Goal: Task Accomplishment & Management: Use online tool/utility

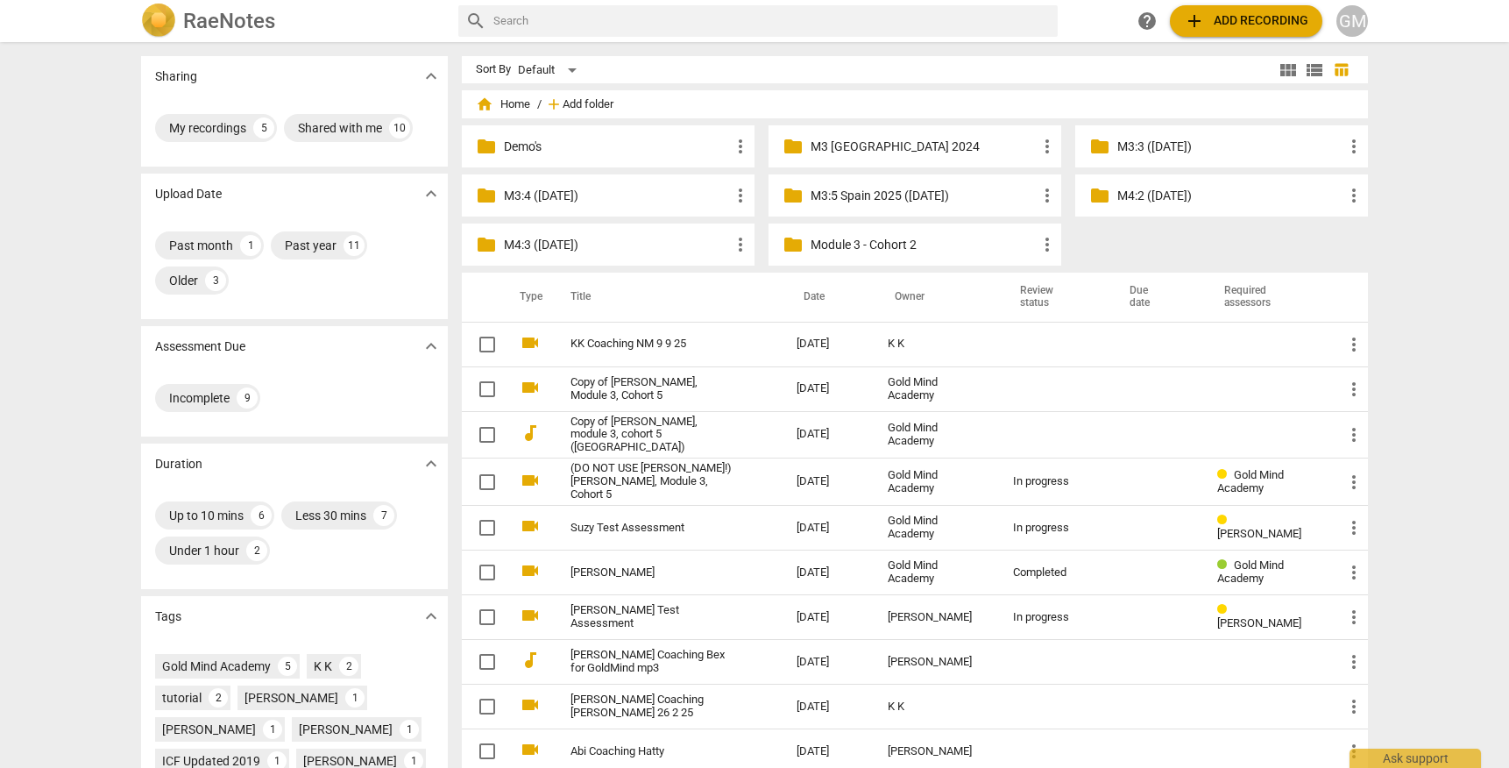
click at [568, 104] on span "Add folder" at bounding box center [588, 104] width 51 height 13
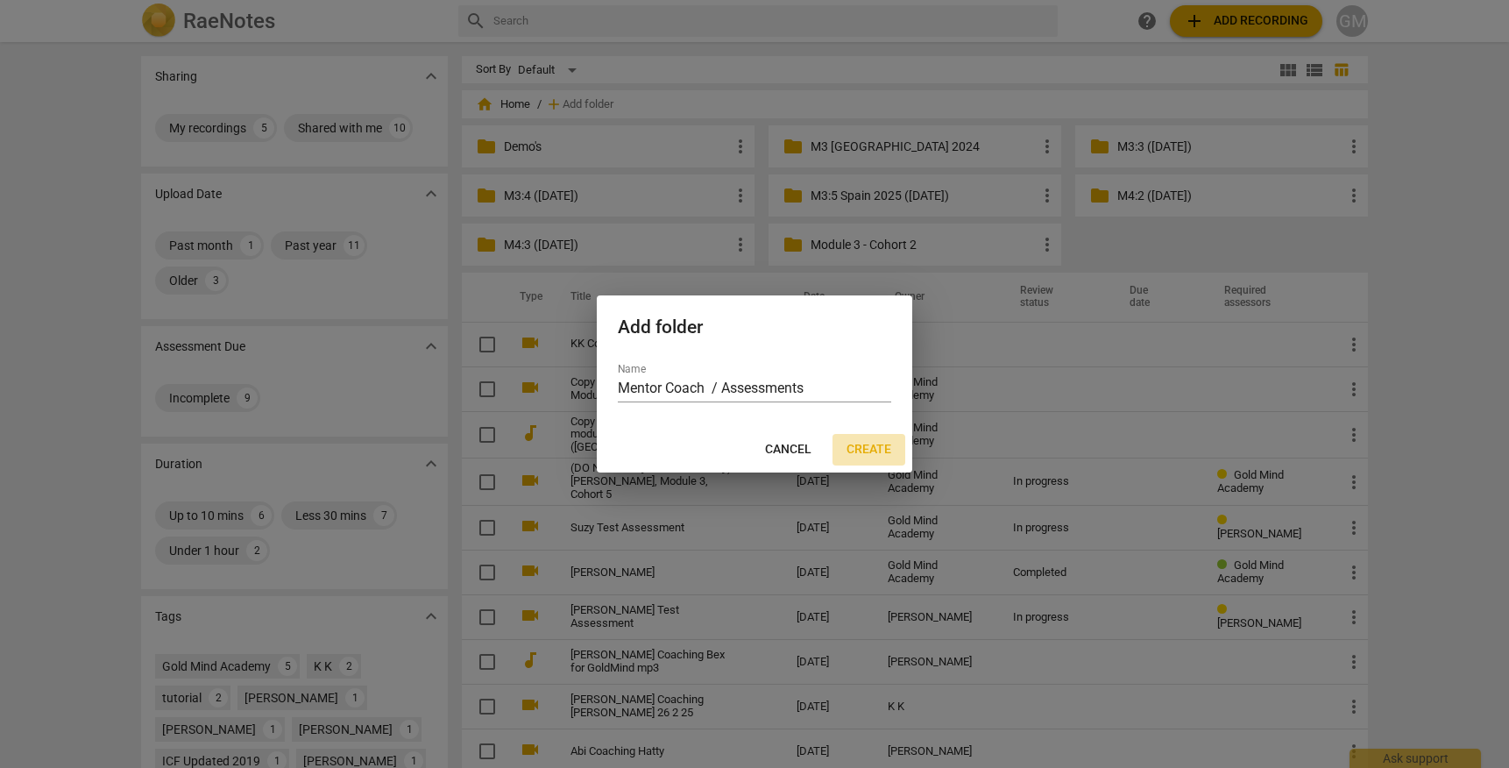
click at [891, 441] on button "Create" at bounding box center [868, 450] width 73 height 32
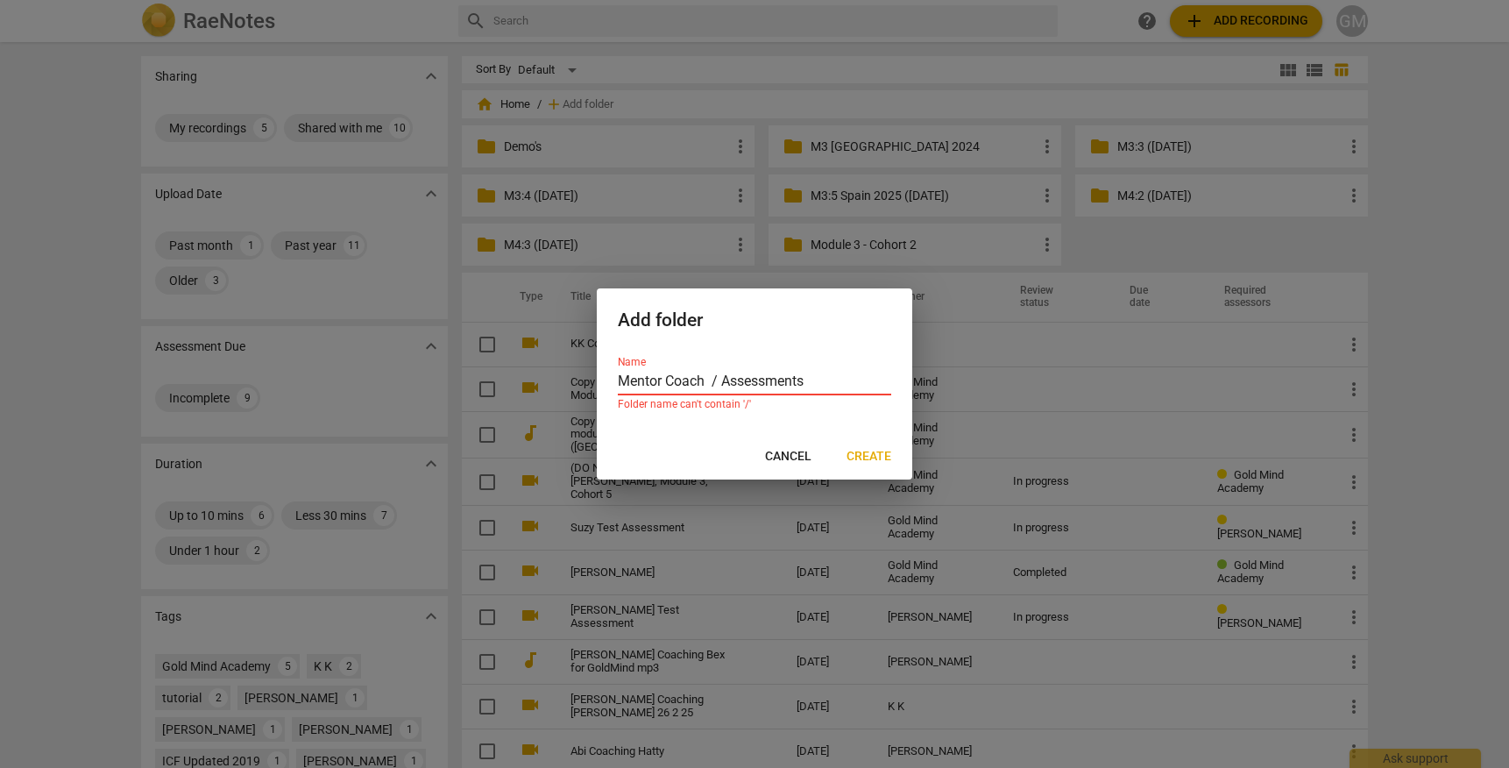
click at [718, 378] on input "Mentor Coach / Assessments" at bounding box center [754, 382] width 273 height 25
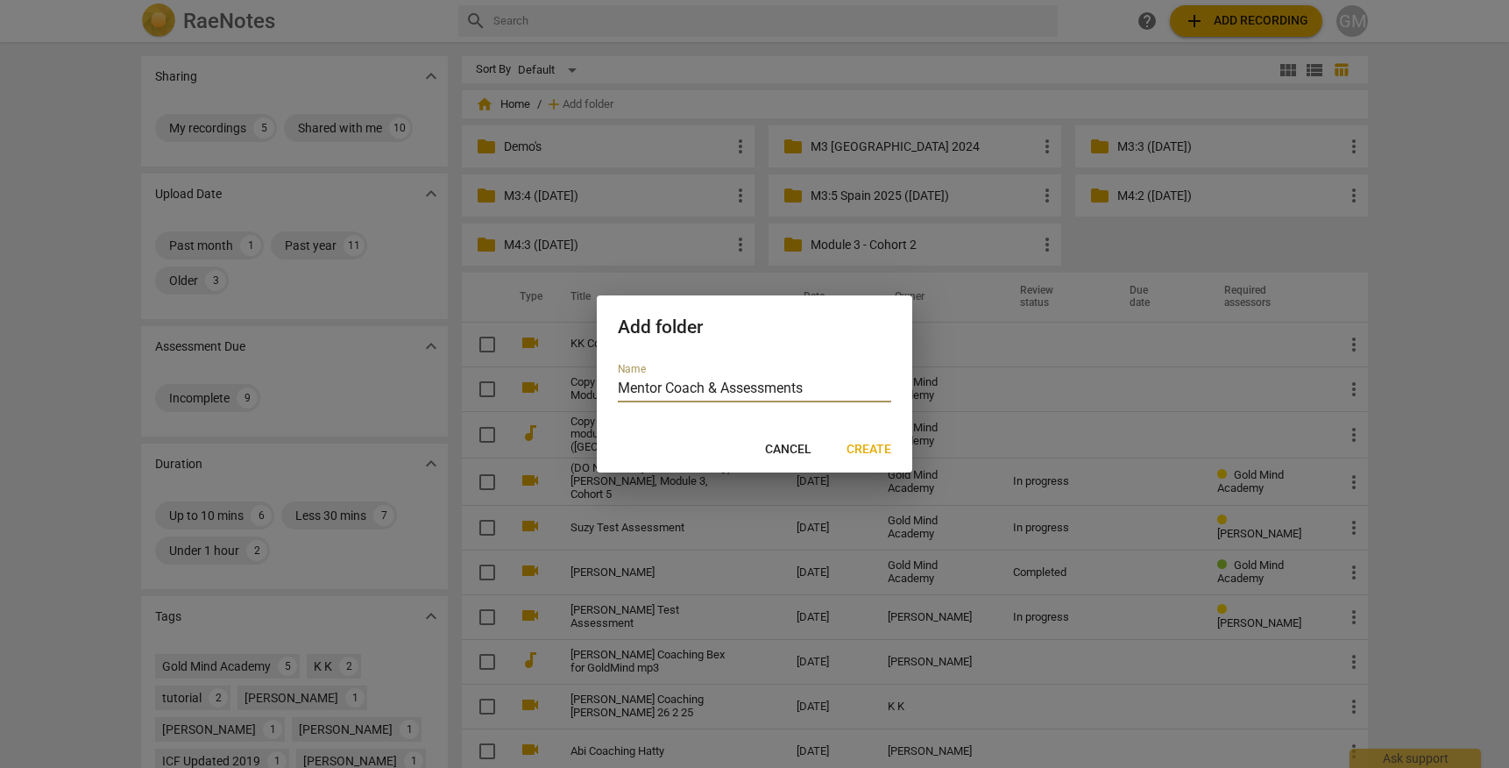
type input "Mentor Coach & Assessments"
click at [865, 444] on span "Create" at bounding box center [868, 450] width 45 height 18
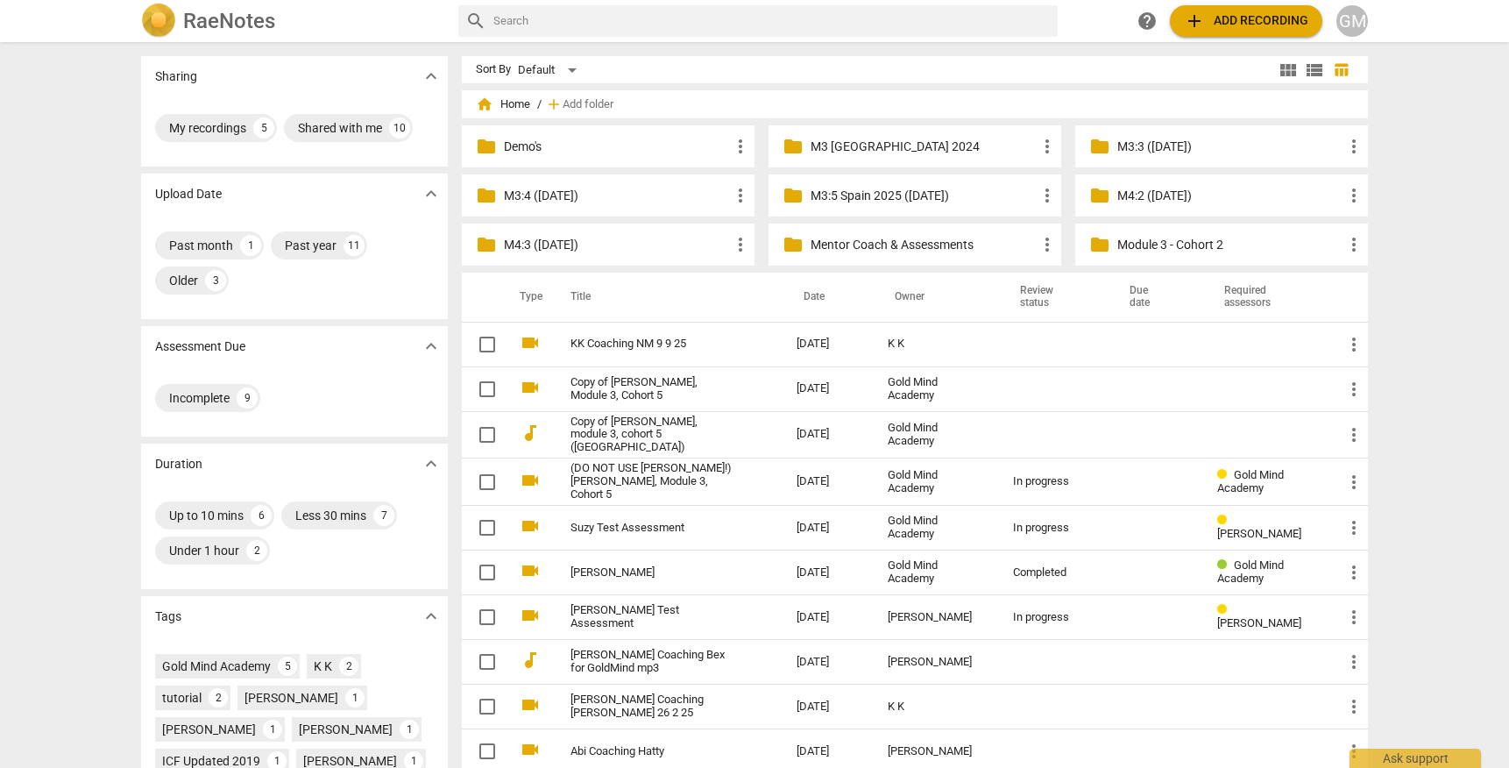
click at [906, 244] on p "Mentor Coach & Assessments" at bounding box center [924, 245] width 226 height 18
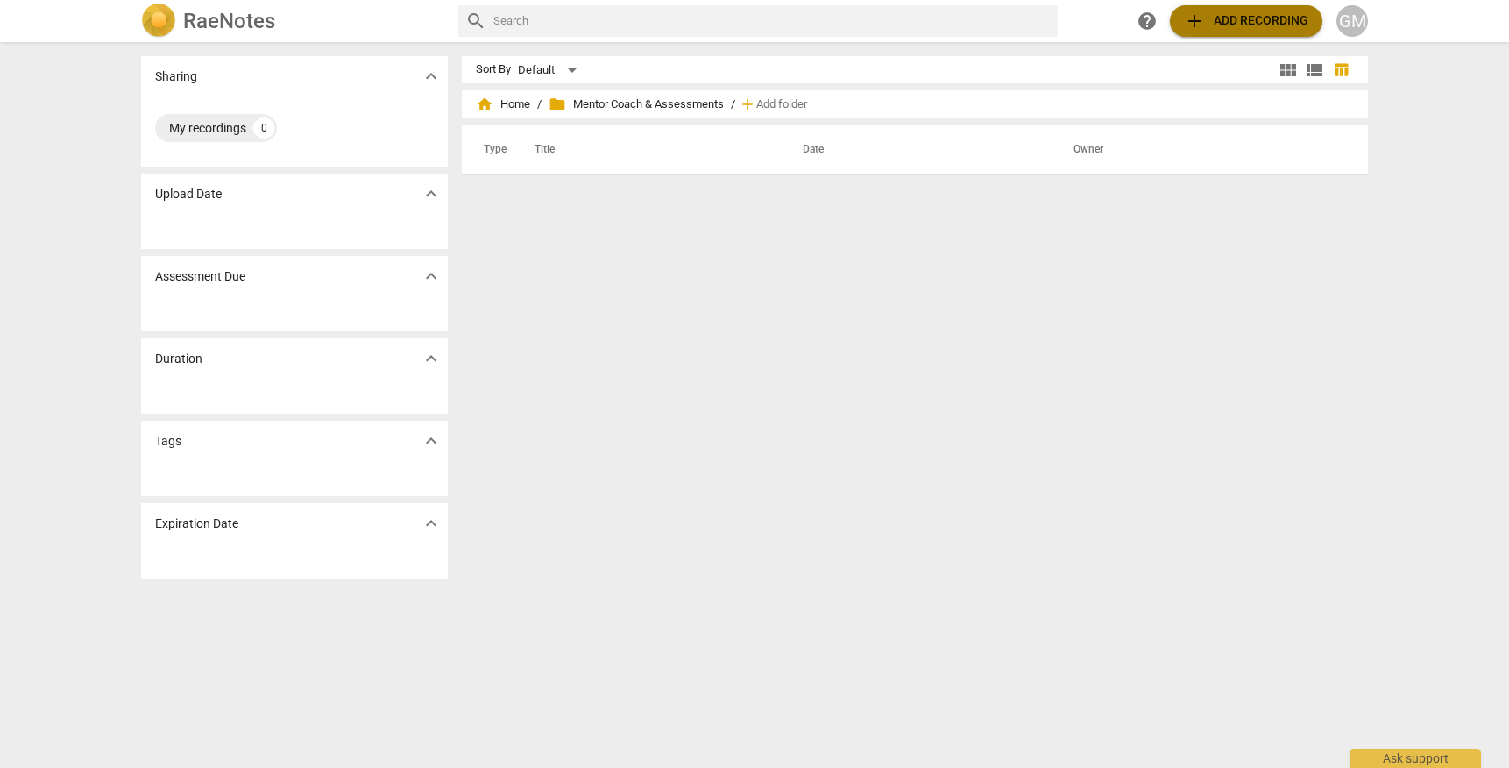
click at [1262, 16] on span "add Add recording" at bounding box center [1246, 21] width 124 height 21
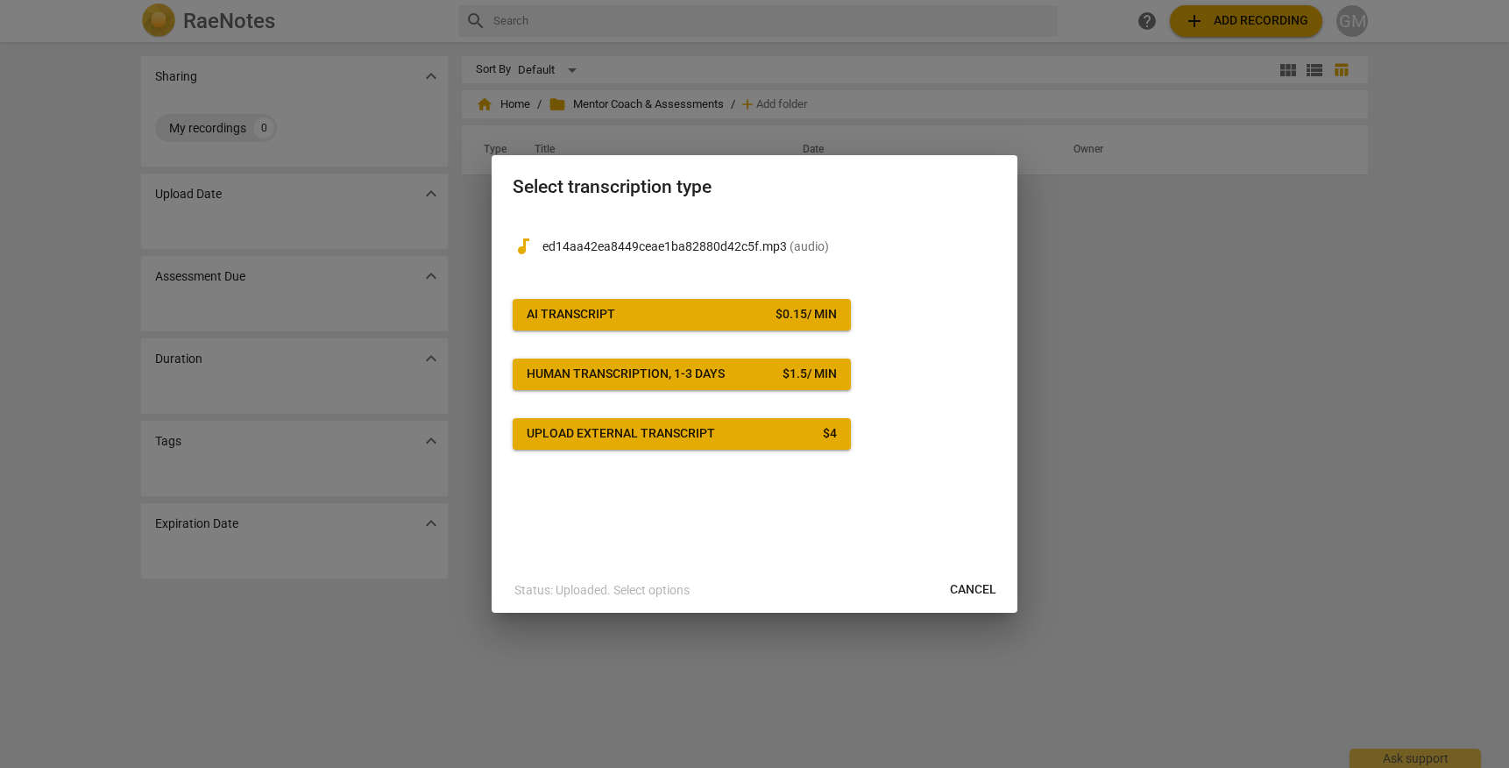
click at [686, 308] on span "AI Transcript $ 0.15 / min" at bounding box center [682, 315] width 310 height 18
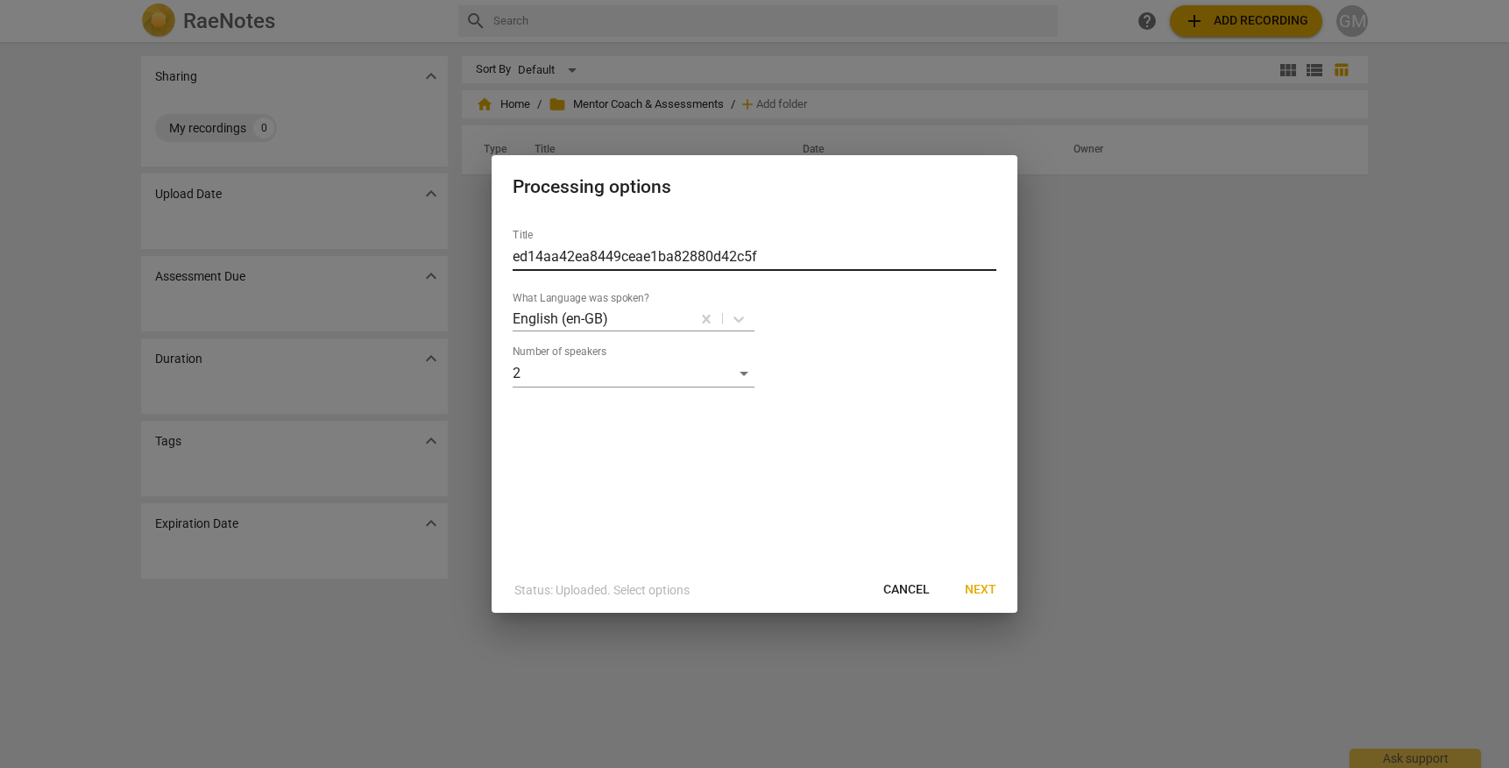
click at [638, 260] on input "ed14aa42ea8449ceae1ba82880d42c5f" at bounding box center [755, 257] width 484 height 28
type input "M3 Assessment (Suzy)"
click at [978, 589] on span "Next" at bounding box center [981, 590] width 32 height 18
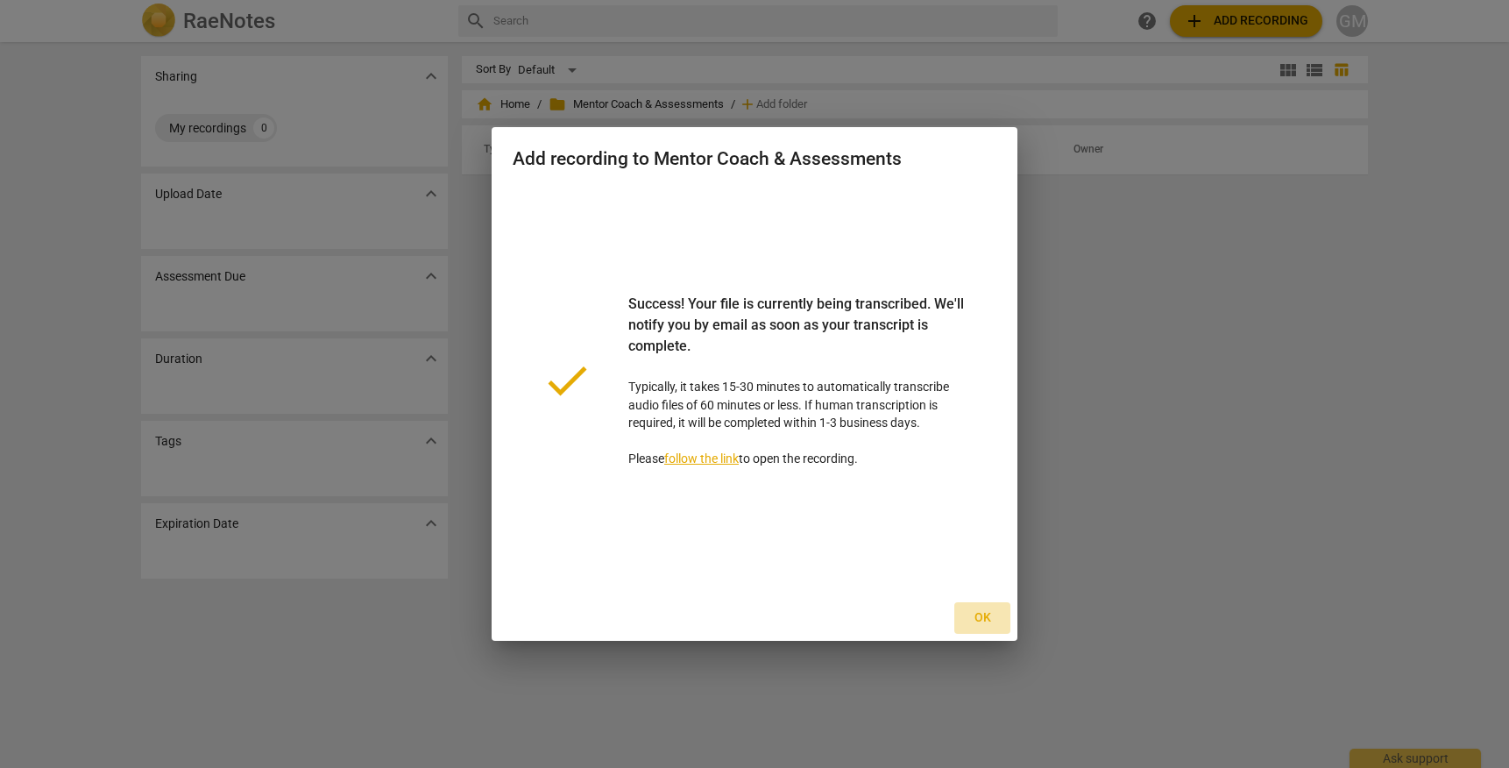
click at [985, 619] on span "Ok" at bounding box center [982, 618] width 28 height 18
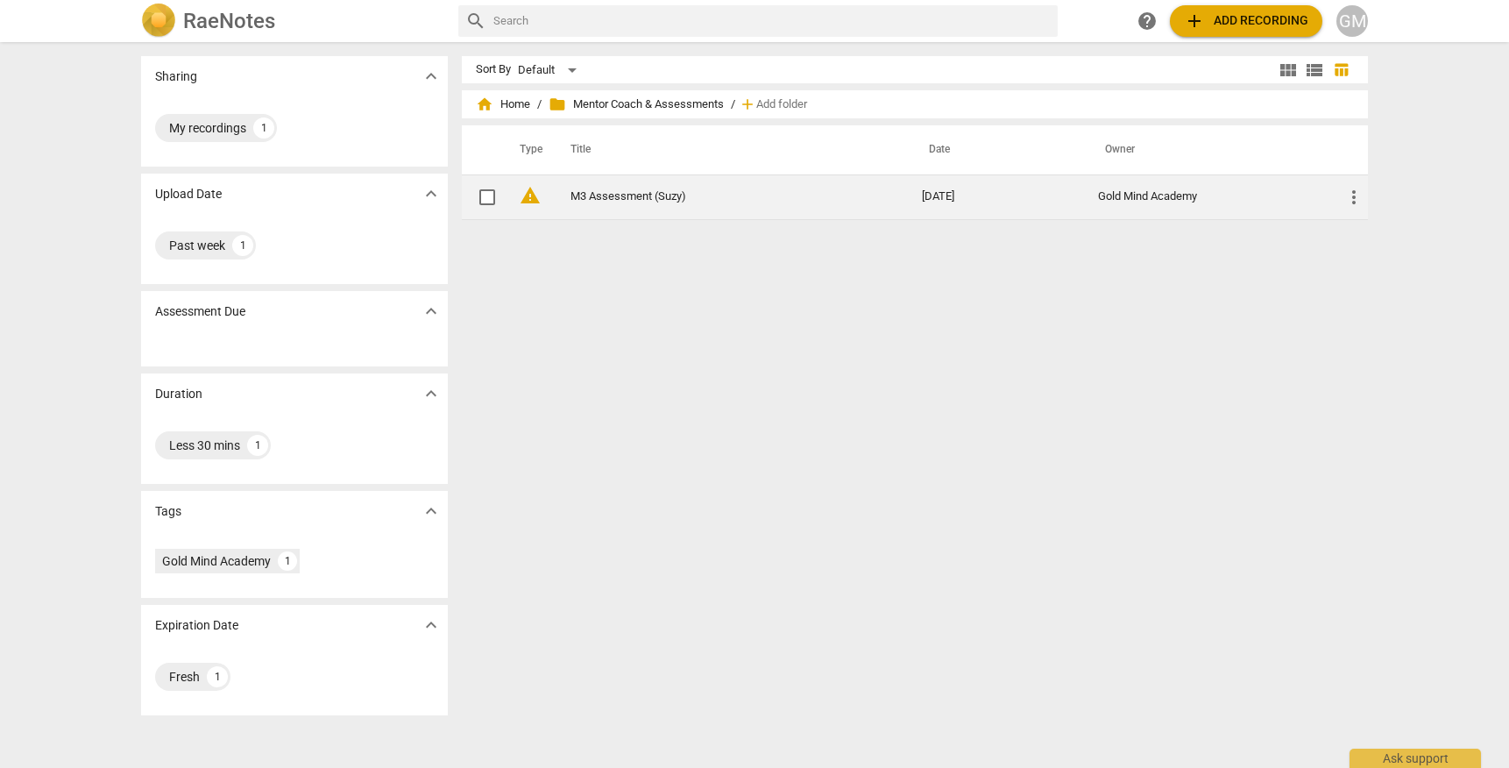
click at [530, 202] on span "warning" at bounding box center [530, 195] width 21 height 21
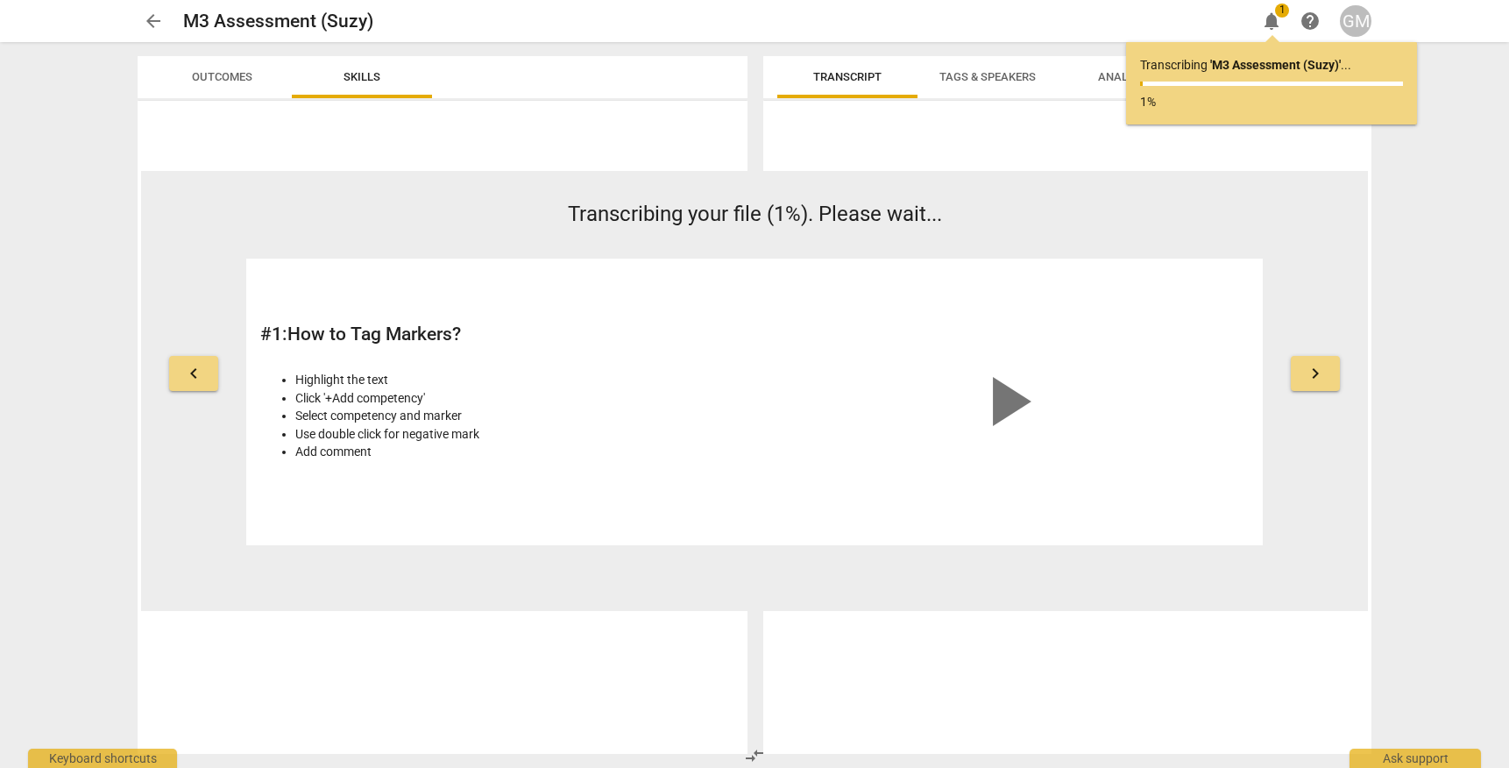
click at [153, 24] on span "arrow_back" at bounding box center [153, 21] width 21 height 21
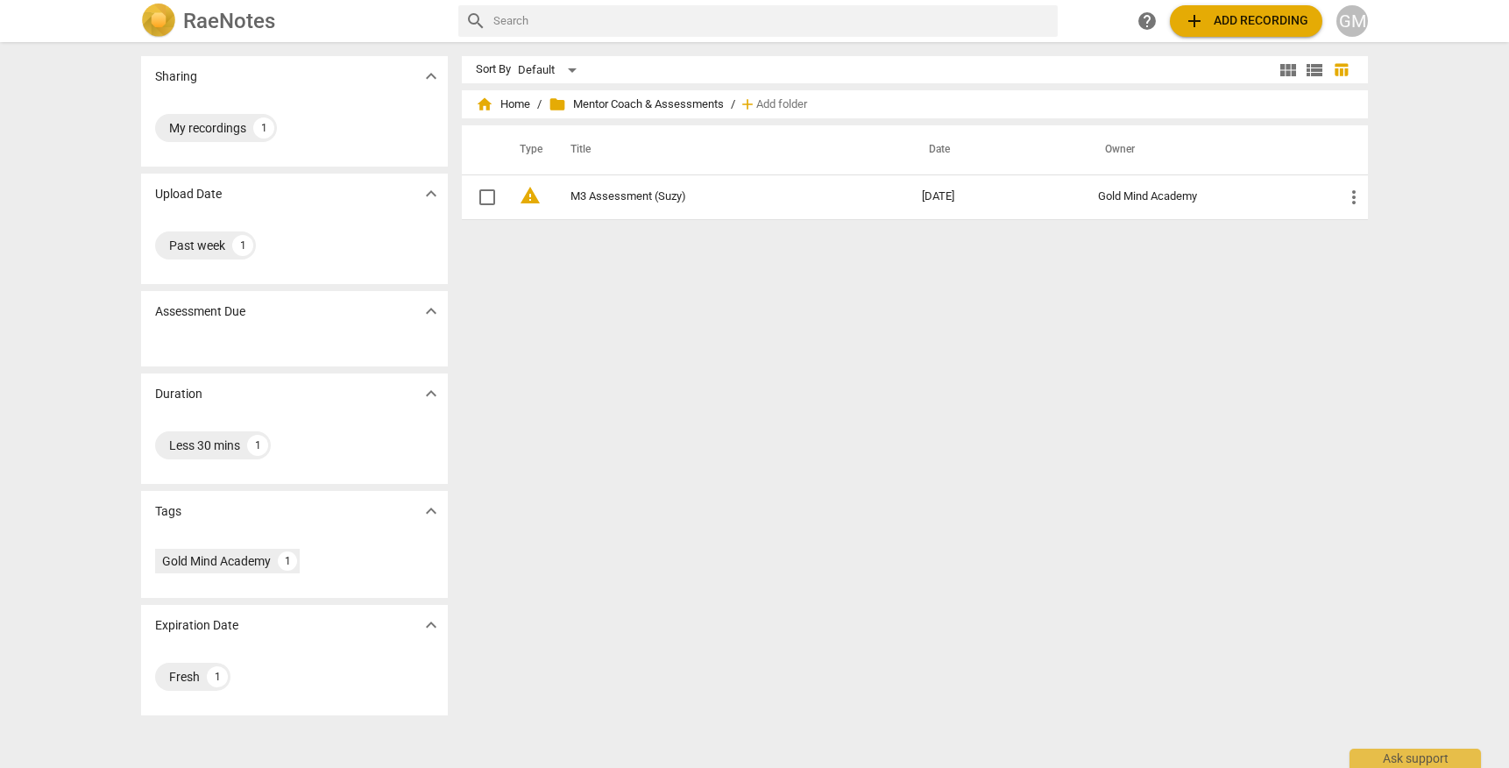
click at [1226, 26] on span "add Add recording" at bounding box center [1246, 21] width 124 height 21
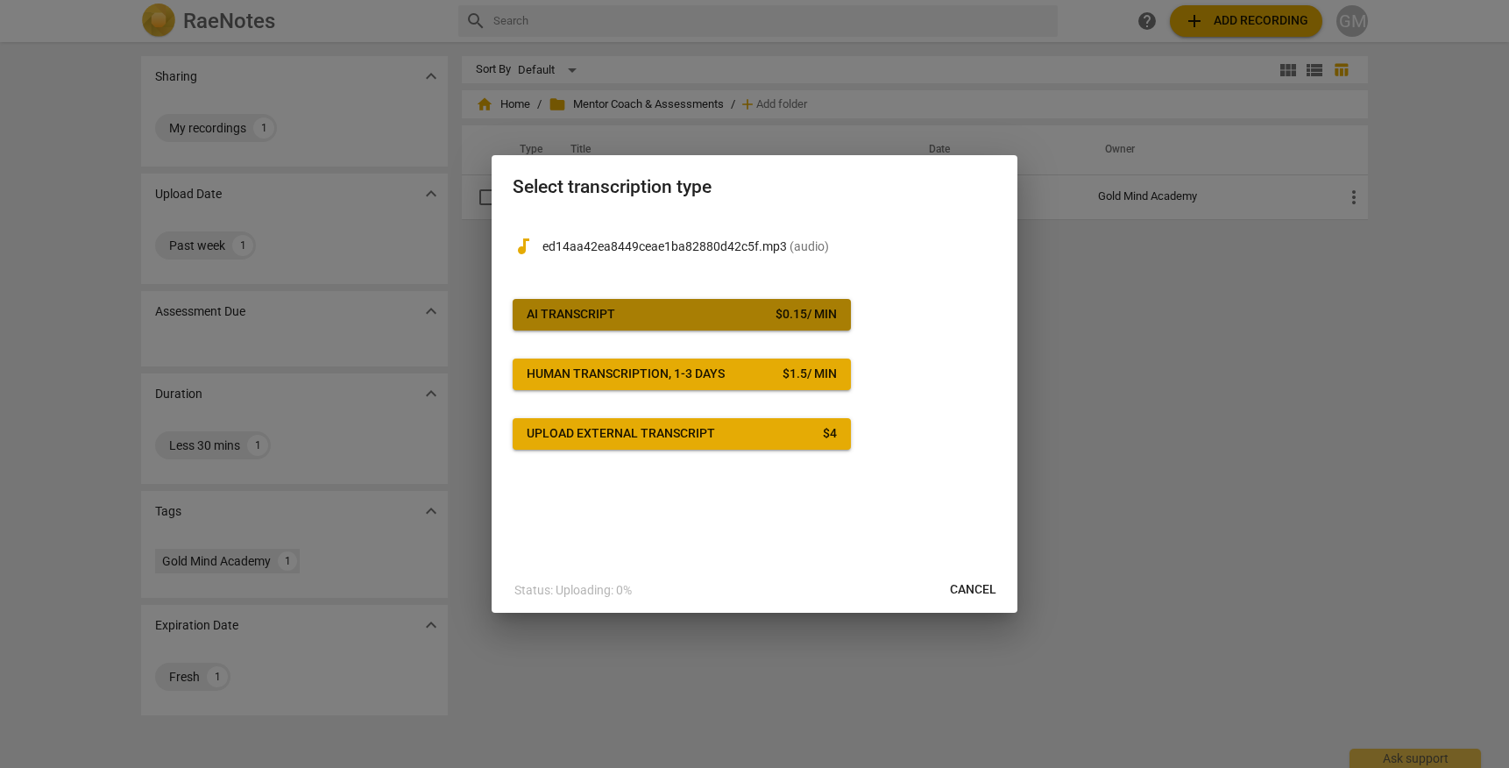
click at [657, 304] on button "AI Transcript $ 0.15 / min" at bounding box center [682, 315] width 338 height 32
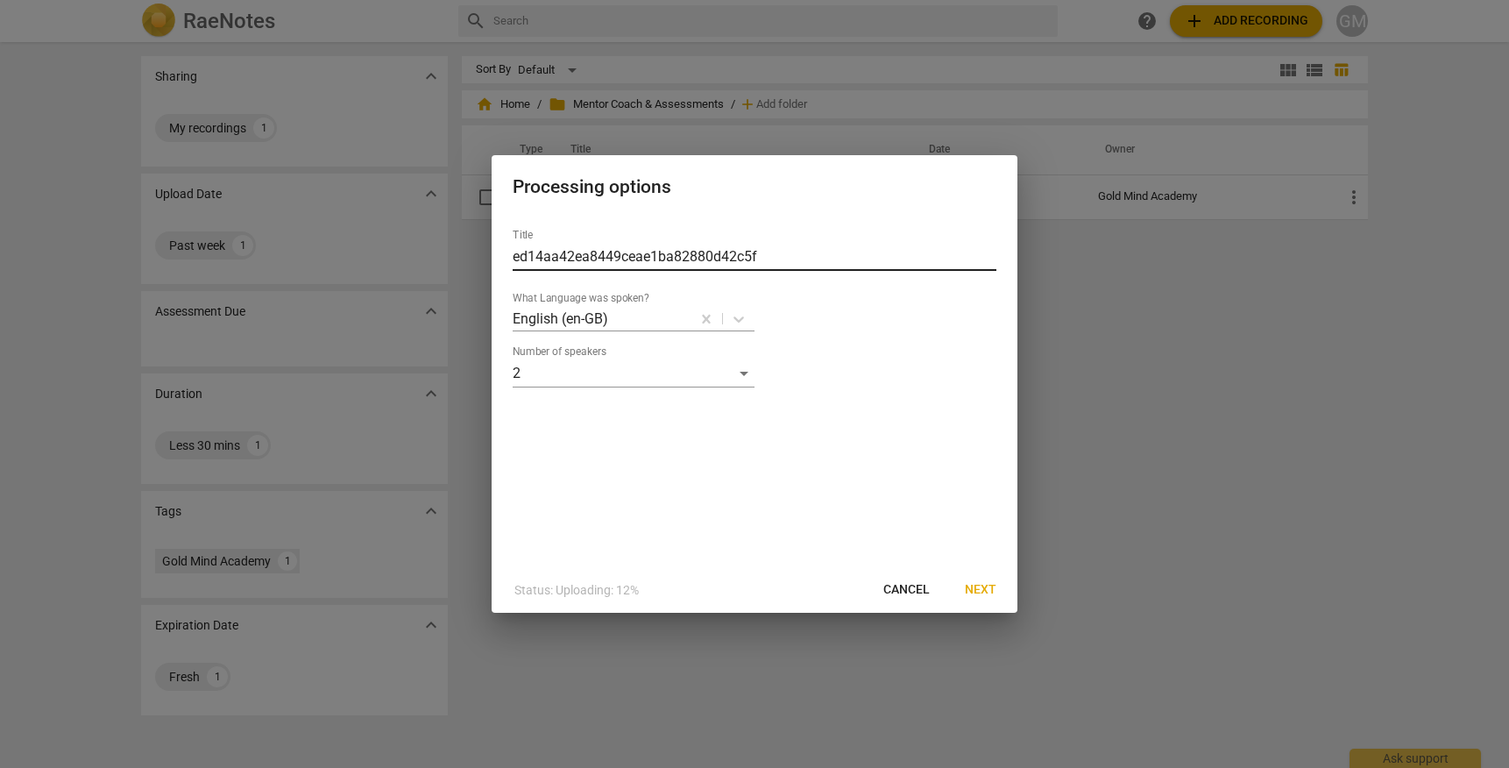
click at [579, 252] on input "ed14aa42ea8449ceae1ba82880d42c5f" at bounding box center [755, 257] width 484 height 28
type input "M3 Assessment ([PERSON_NAME])"
click at [979, 588] on span "Next" at bounding box center [981, 590] width 32 height 18
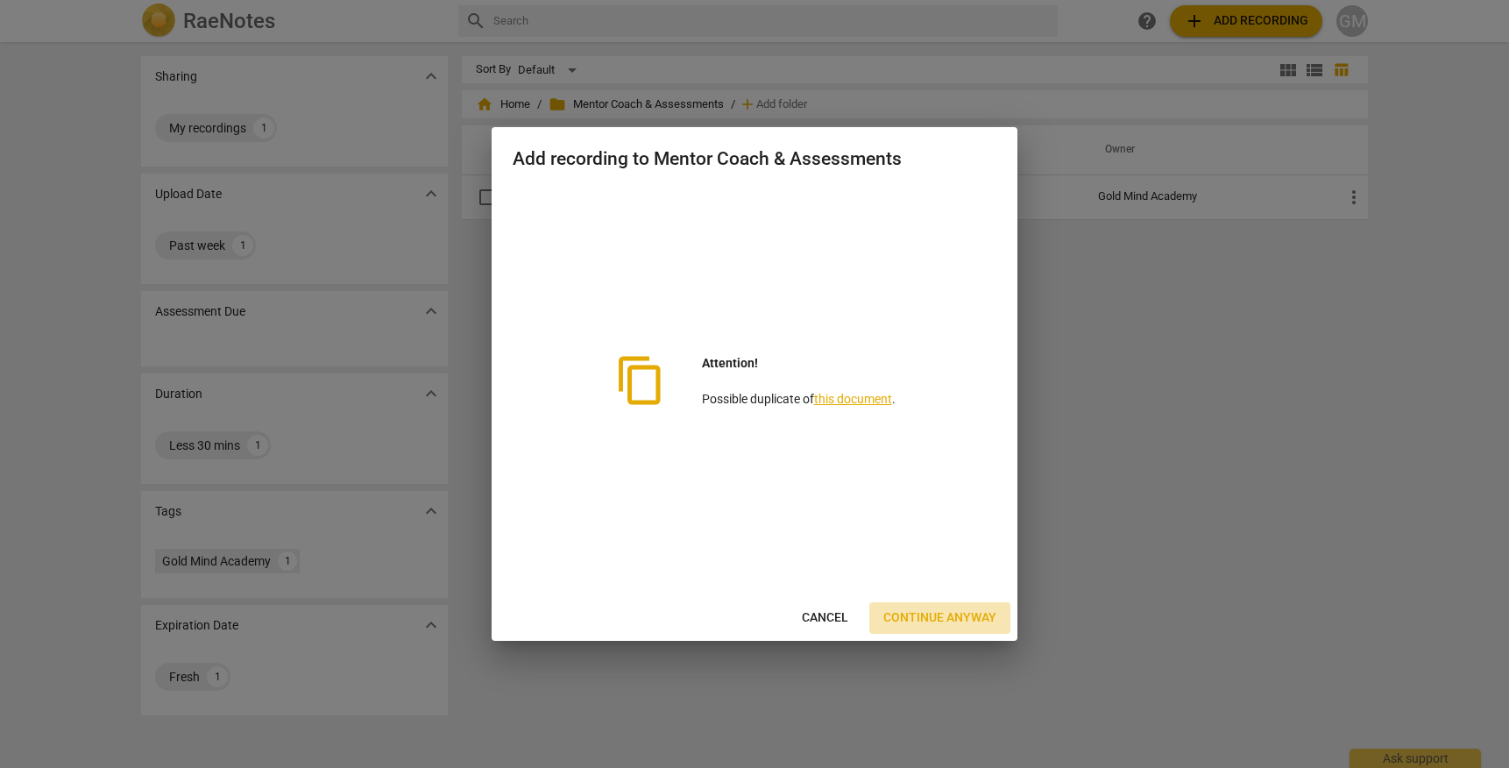
click at [976, 623] on span "Continue anyway" at bounding box center [939, 618] width 113 height 18
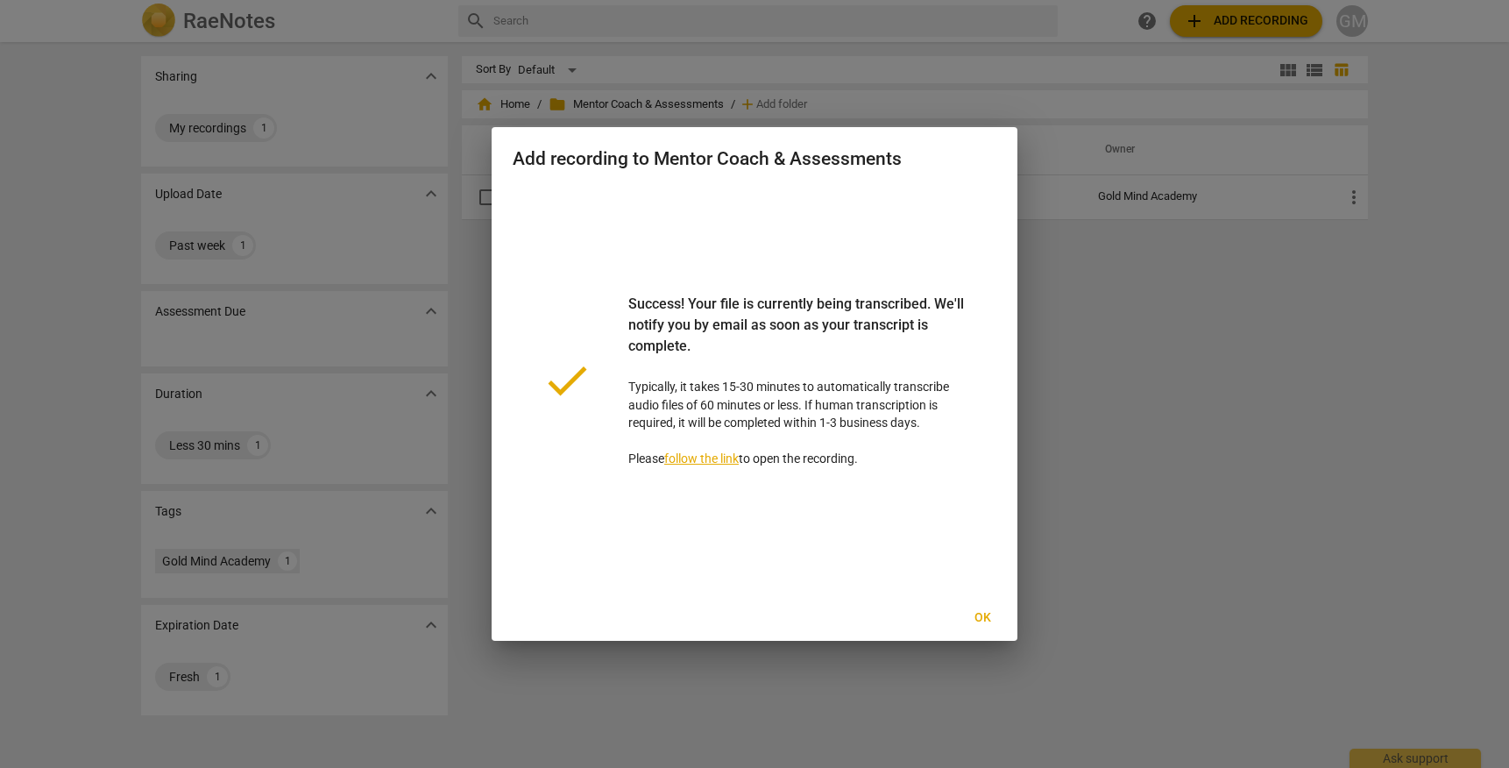
click at [984, 627] on button "Ok" at bounding box center [982, 618] width 56 height 32
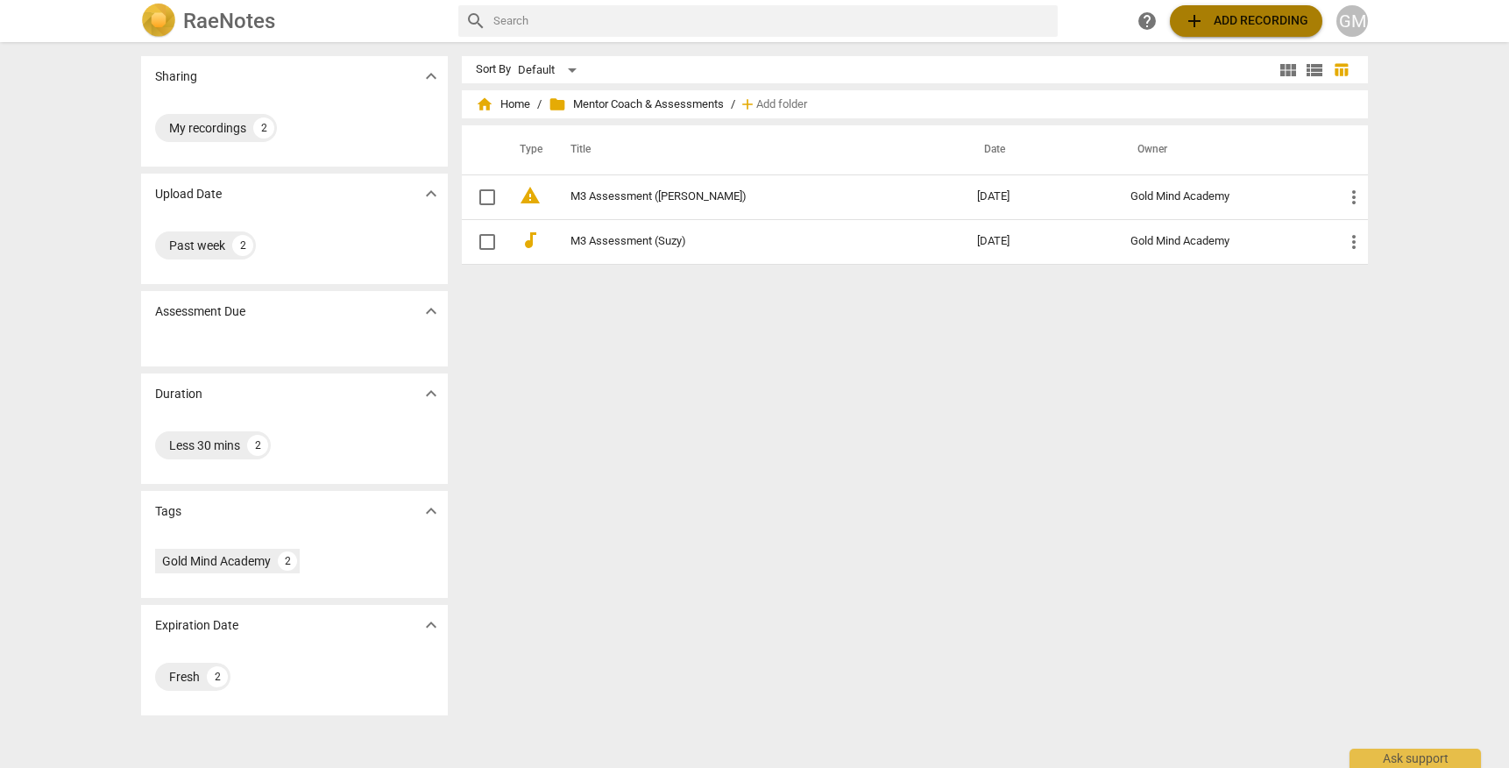
click at [1230, 21] on span "add Add recording" at bounding box center [1246, 21] width 124 height 21
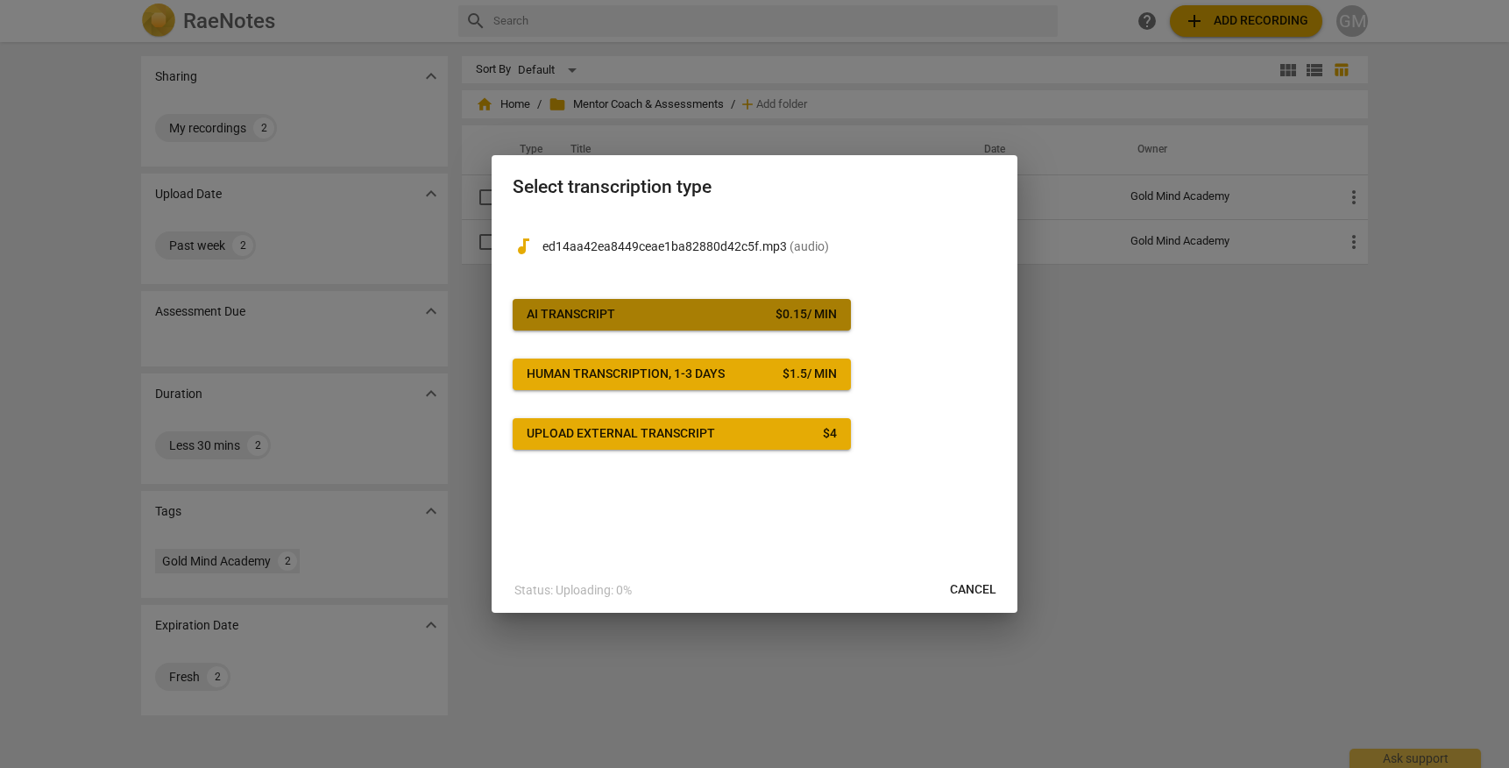
click at [668, 313] on span "AI Transcript $ 0.15 / min" at bounding box center [682, 315] width 310 height 18
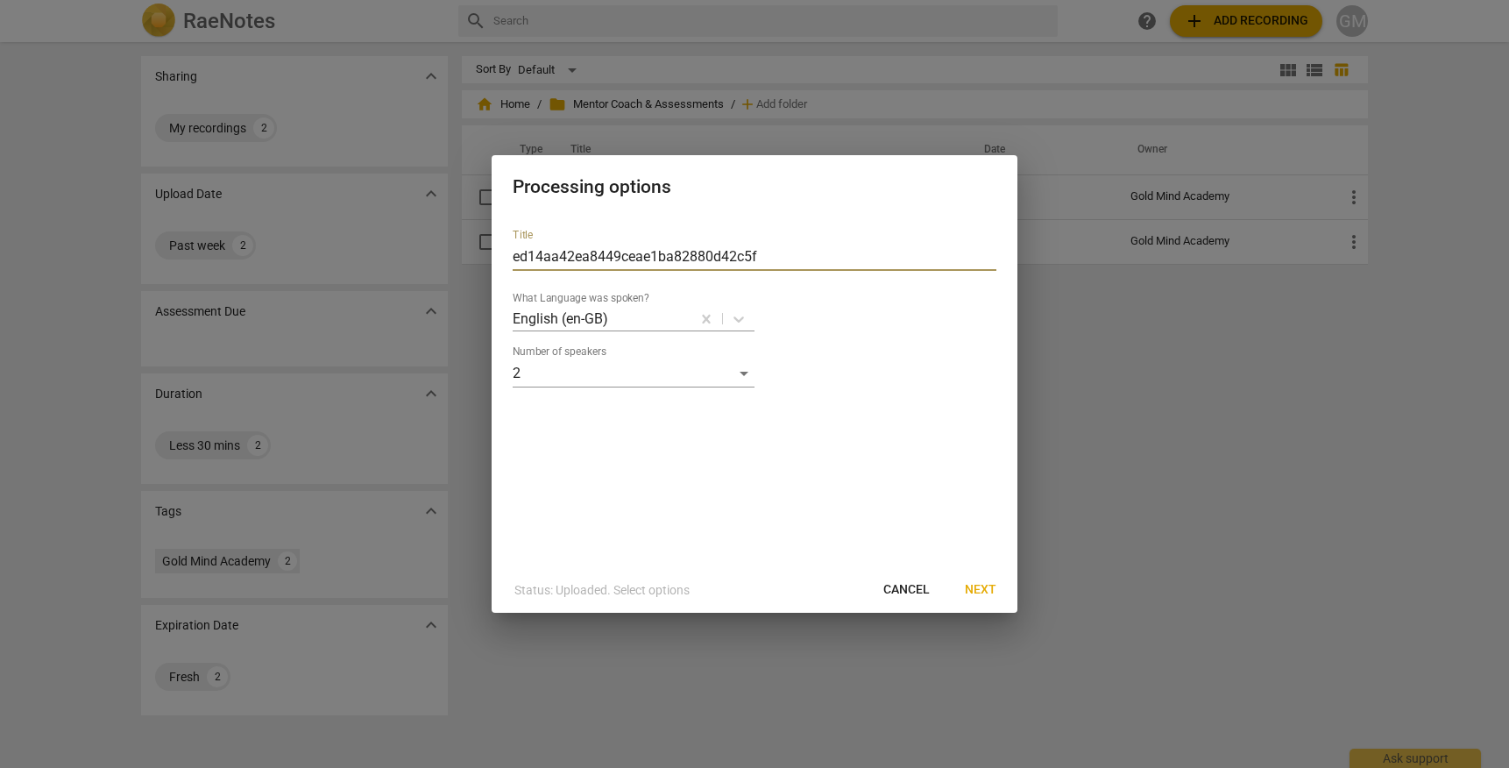
click at [621, 251] on input "ed14aa42ea8449ceae1ba82880d42c5f" at bounding box center [755, 257] width 484 height 28
type input "M3 Assessment ([PERSON_NAME])"
click at [990, 587] on span "Next" at bounding box center [981, 590] width 32 height 18
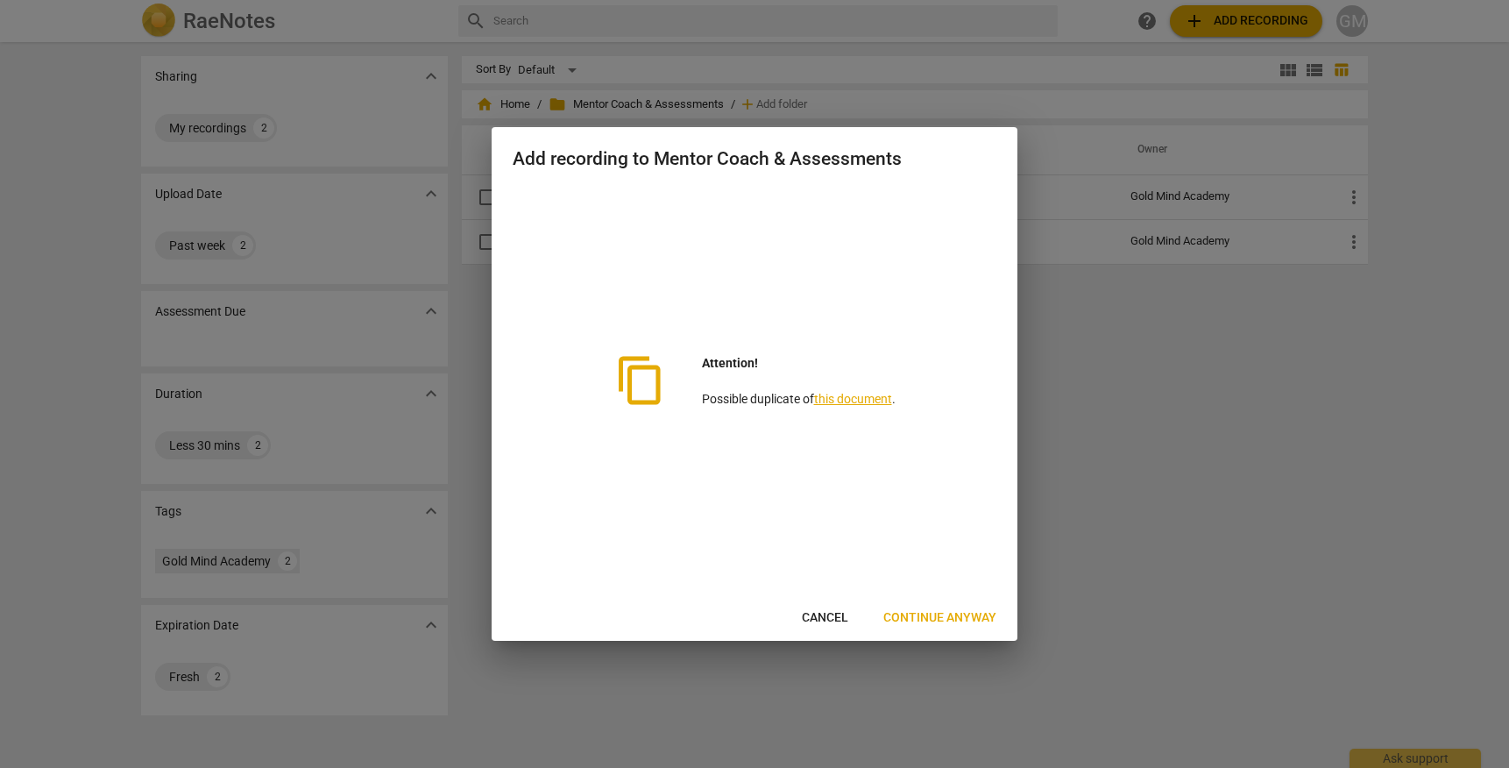
click at [958, 618] on span "Continue anyway" at bounding box center [939, 618] width 113 height 18
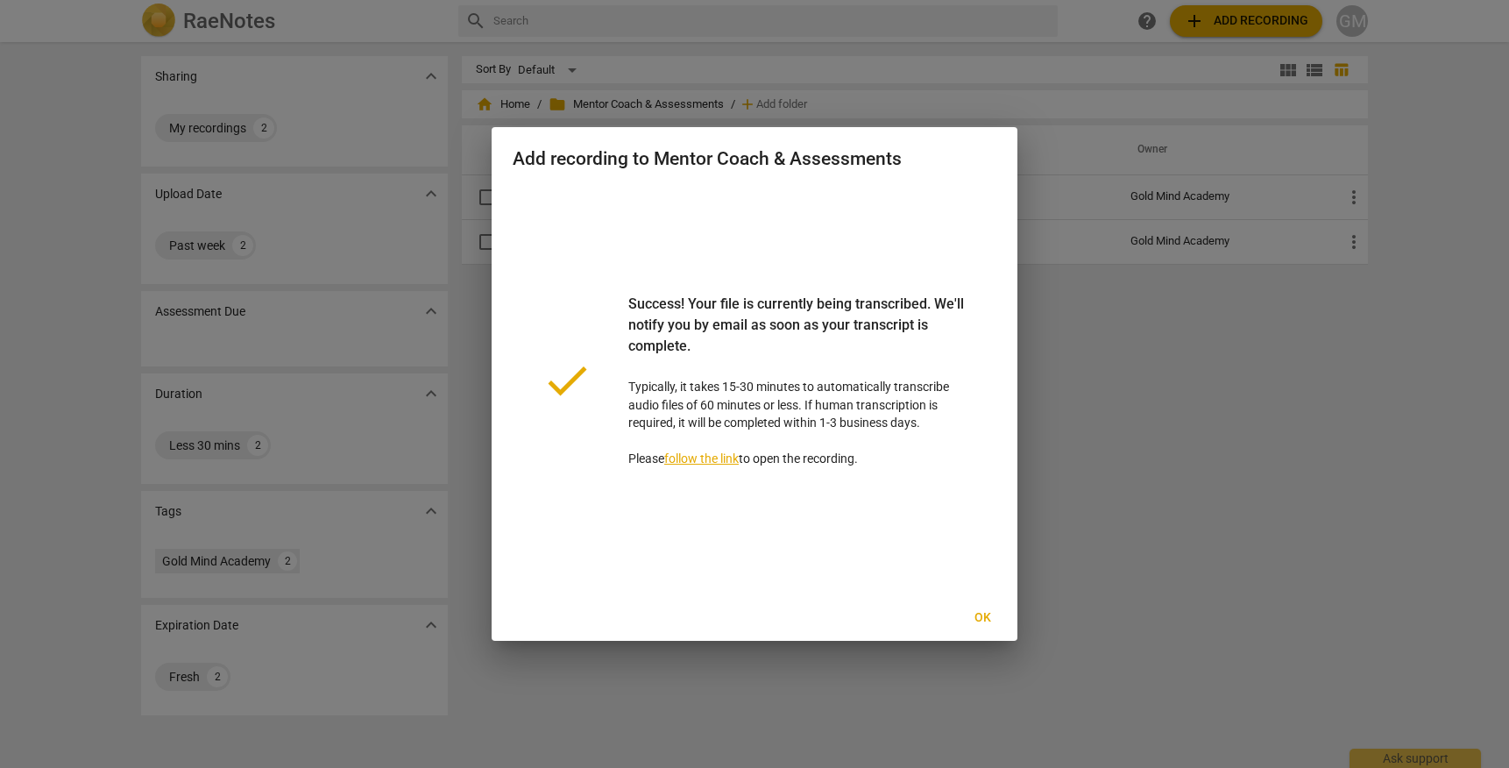
click at [989, 615] on span "Ok" at bounding box center [982, 618] width 28 height 18
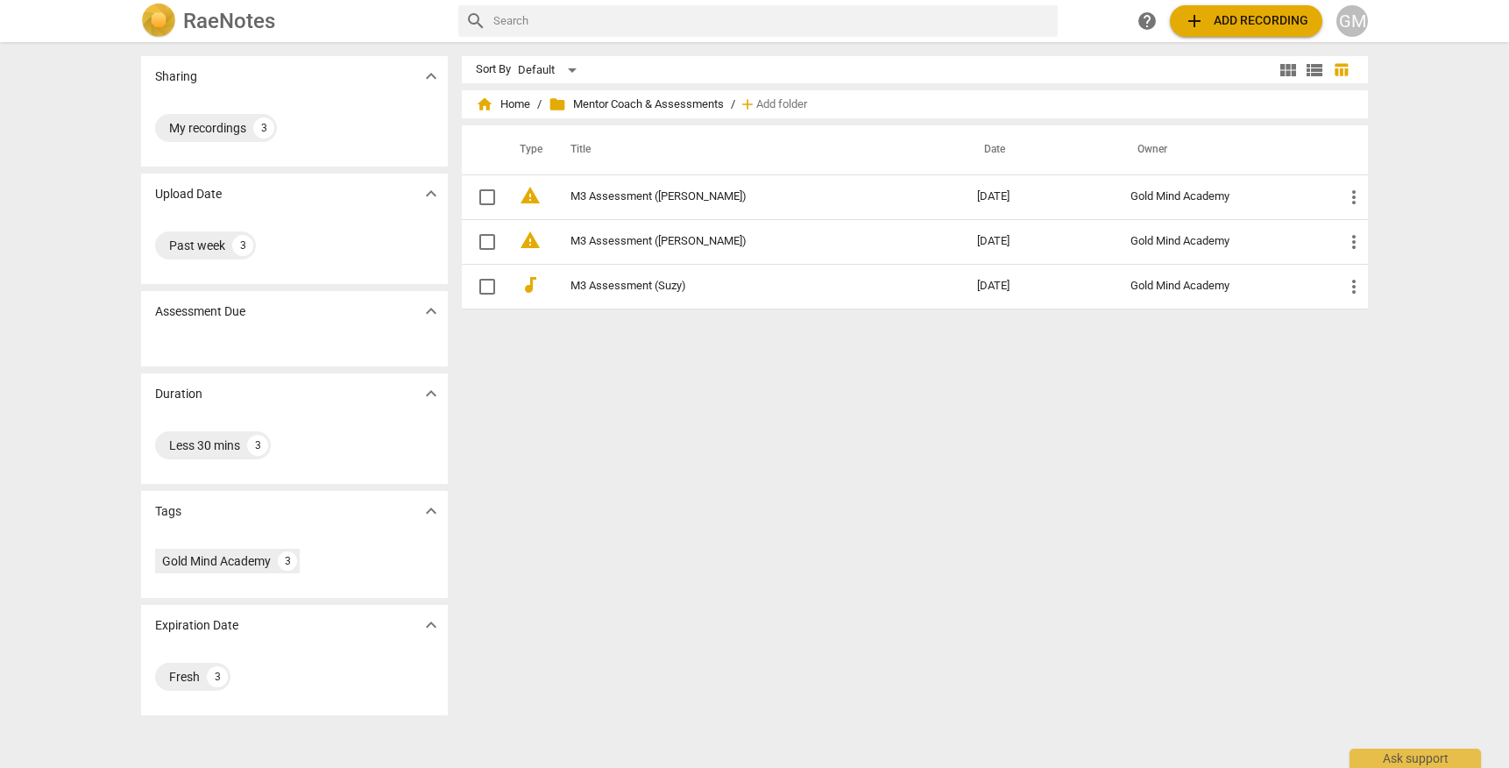
click at [1229, 20] on span "add Add recording" at bounding box center [1246, 21] width 124 height 21
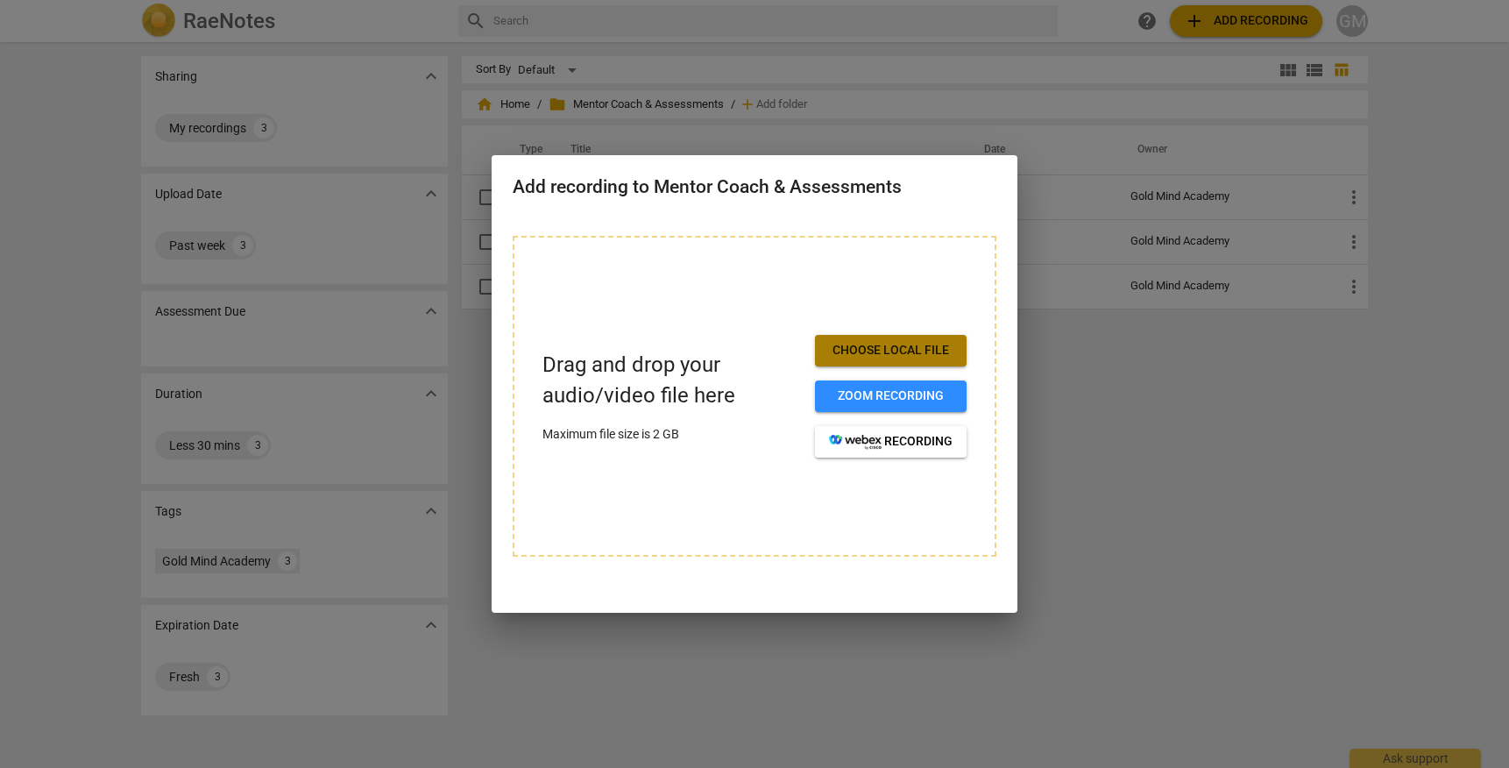
click at [863, 348] on span "Choose local file" at bounding box center [891, 351] width 124 height 18
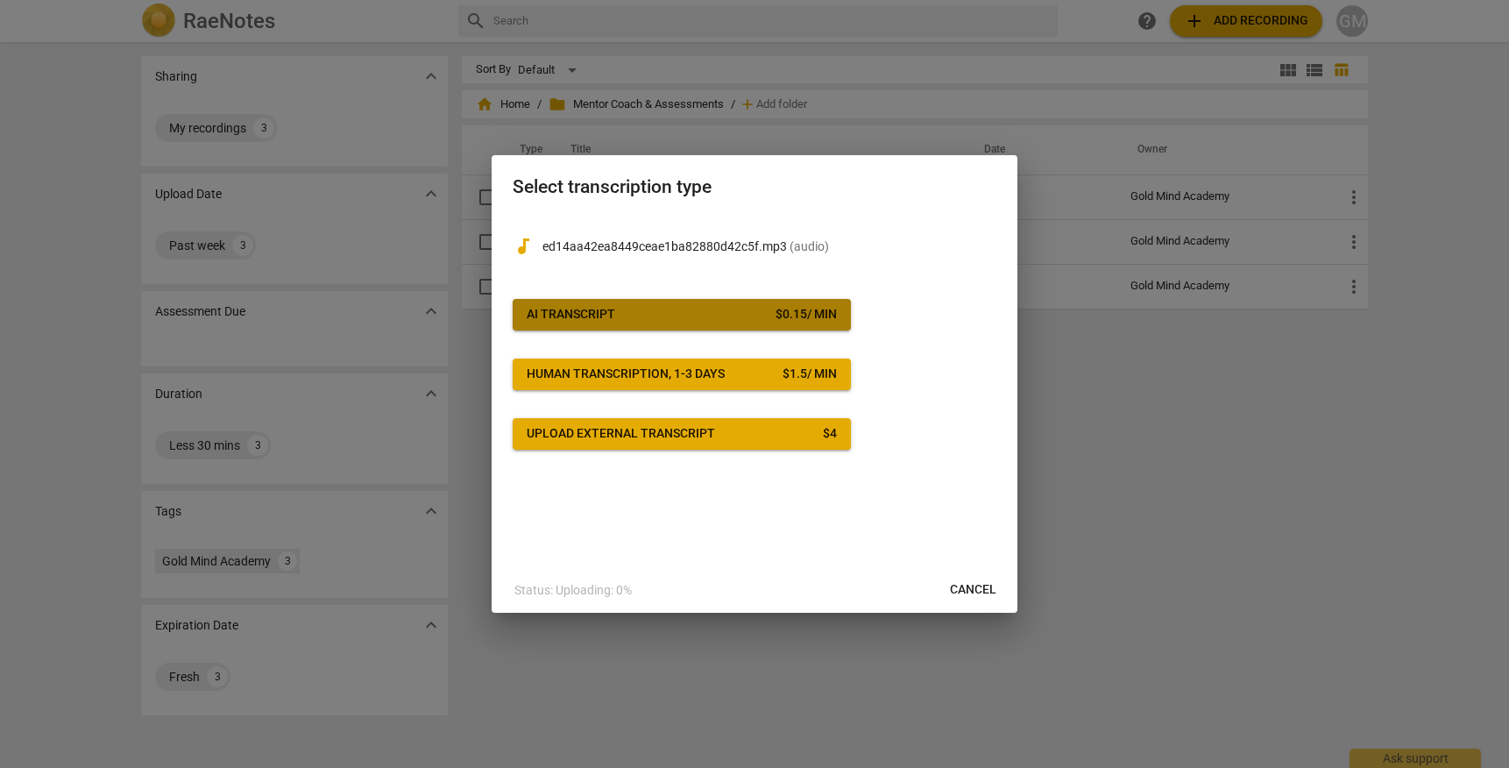
drag, startPoint x: 601, startPoint y: 313, endPoint x: 850, endPoint y: 464, distance: 290.9
click at [601, 313] on div "AI Transcript" at bounding box center [571, 315] width 88 height 18
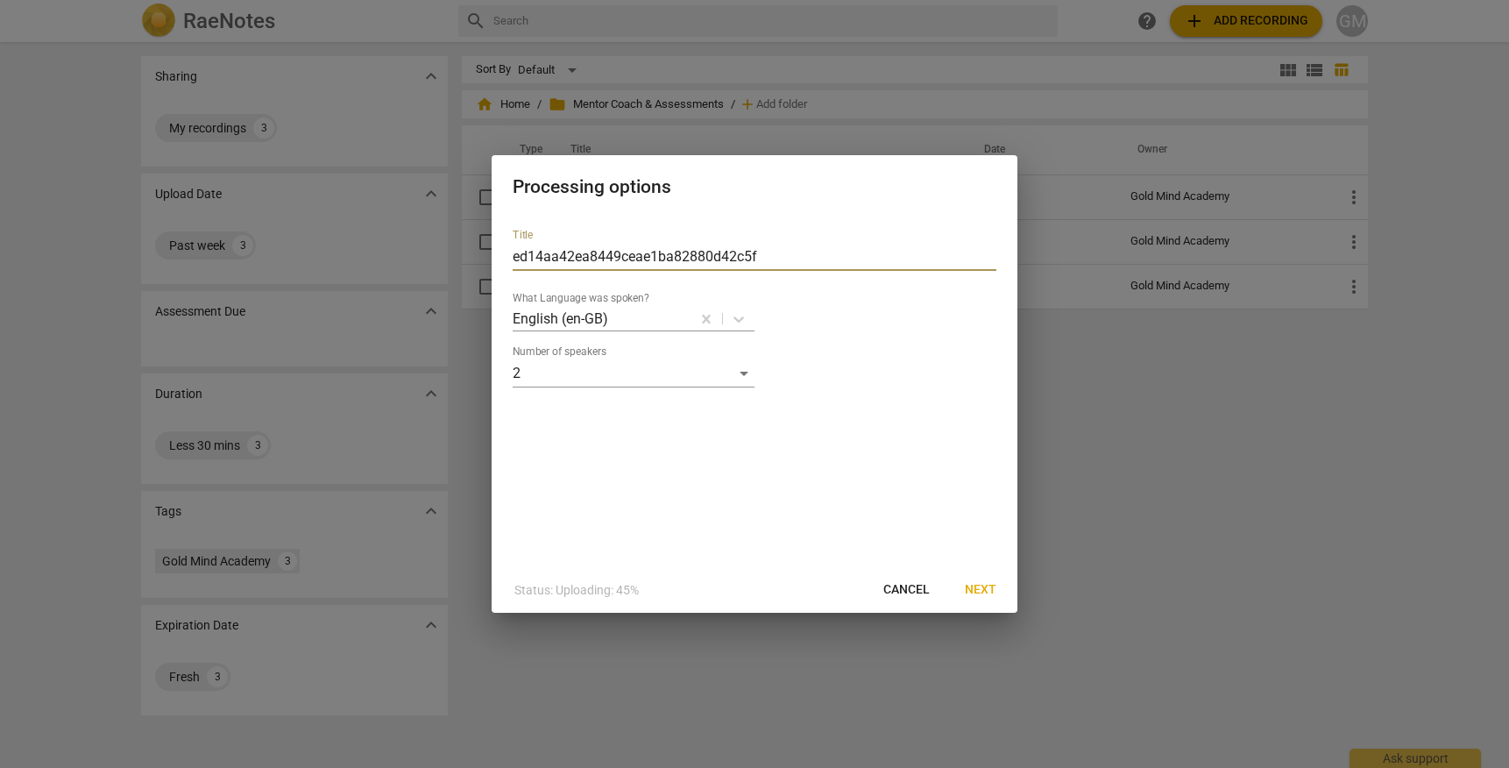
click at [592, 250] on input "ed14aa42ea8449ceae1ba82880d42c5f" at bounding box center [755, 257] width 484 height 28
type input "M3 Assessment ([PERSON_NAME])"
click at [983, 586] on span "Next" at bounding box center [981, 590] width 32 height 18
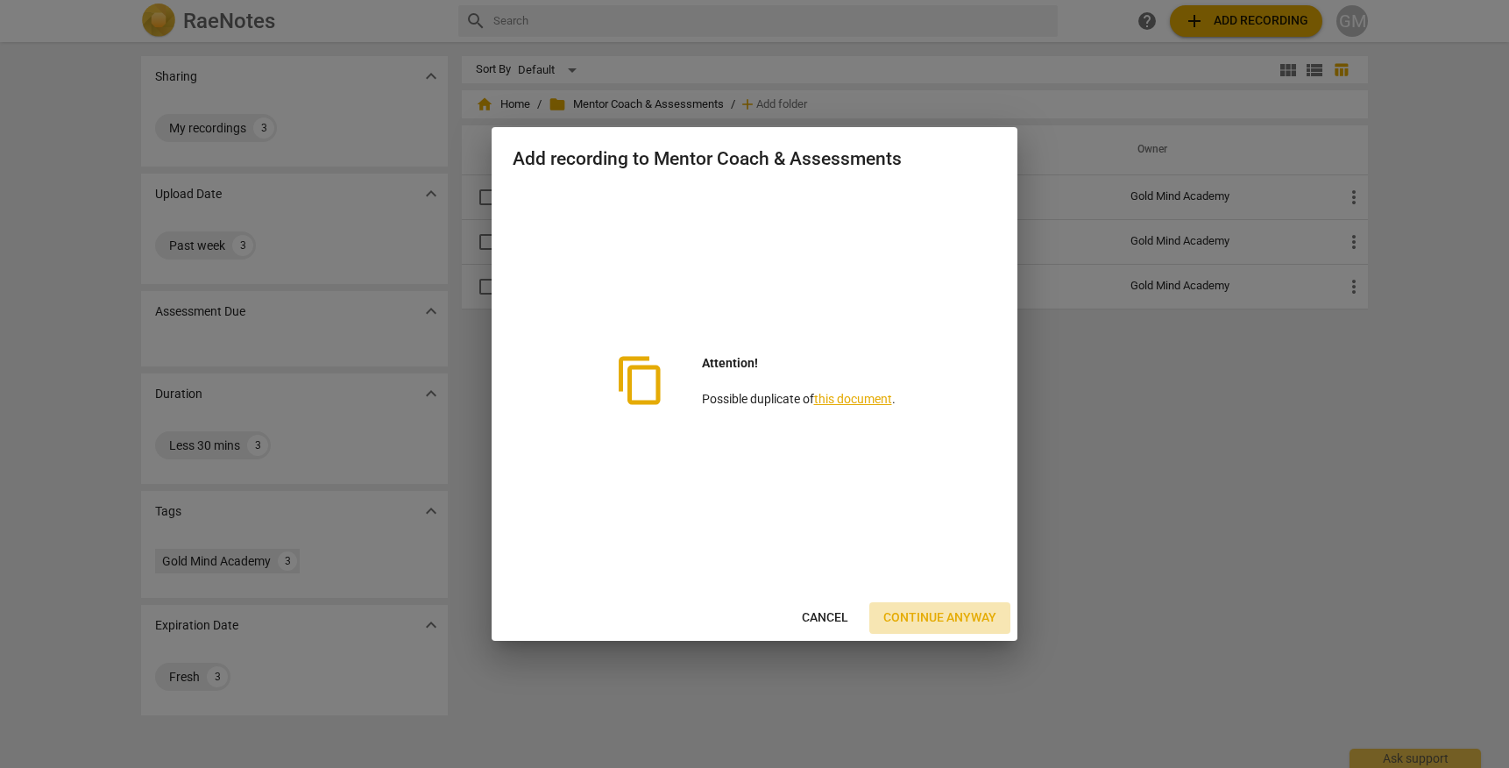
click at [976, 616] on span "Continue anyway" at bounding box center [939, 618] width 113 height 18
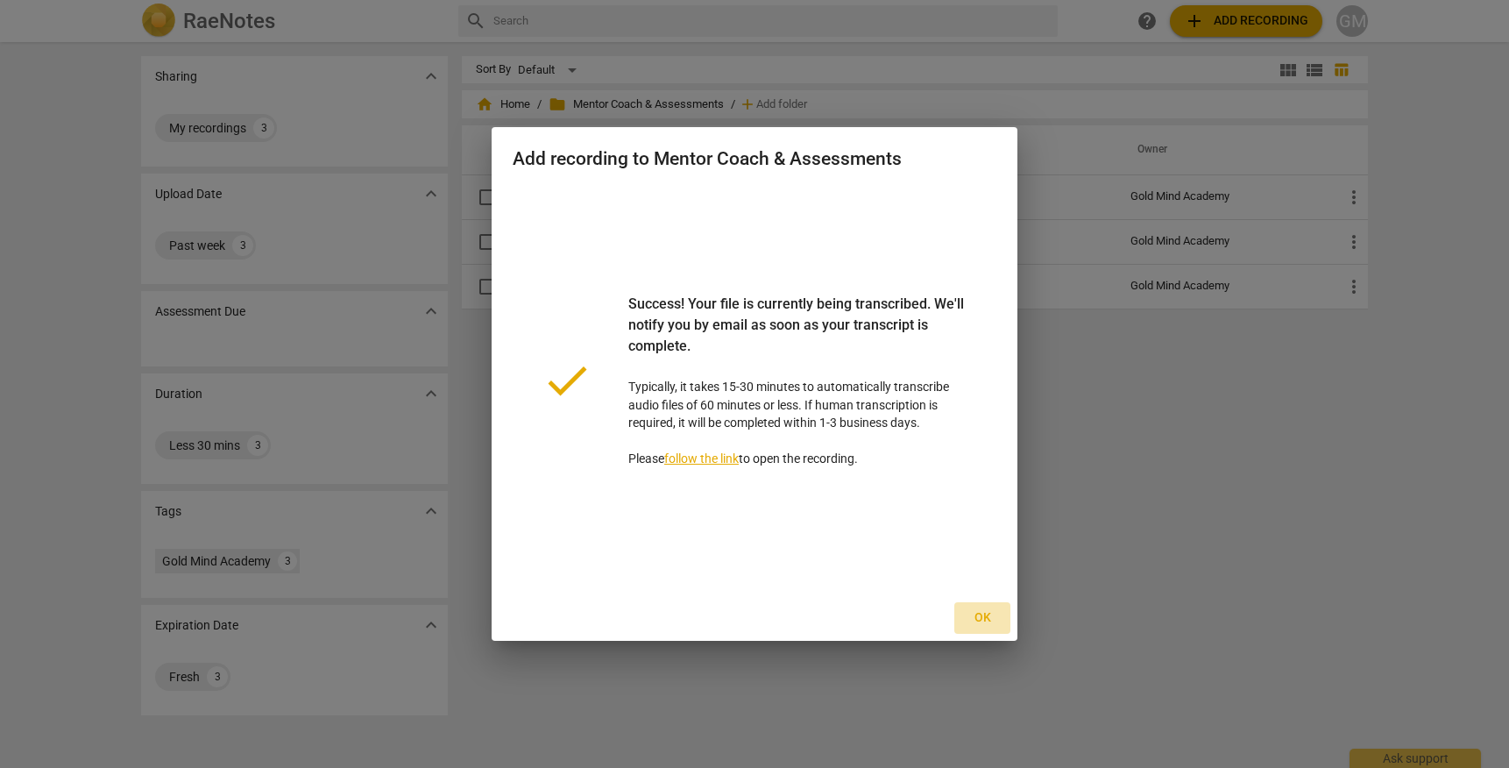
click at [986, 609] on span "Ok" at bounding box center [982, 618] width 28 height 18
